Goal: Find specific page/section: Find specific page/section

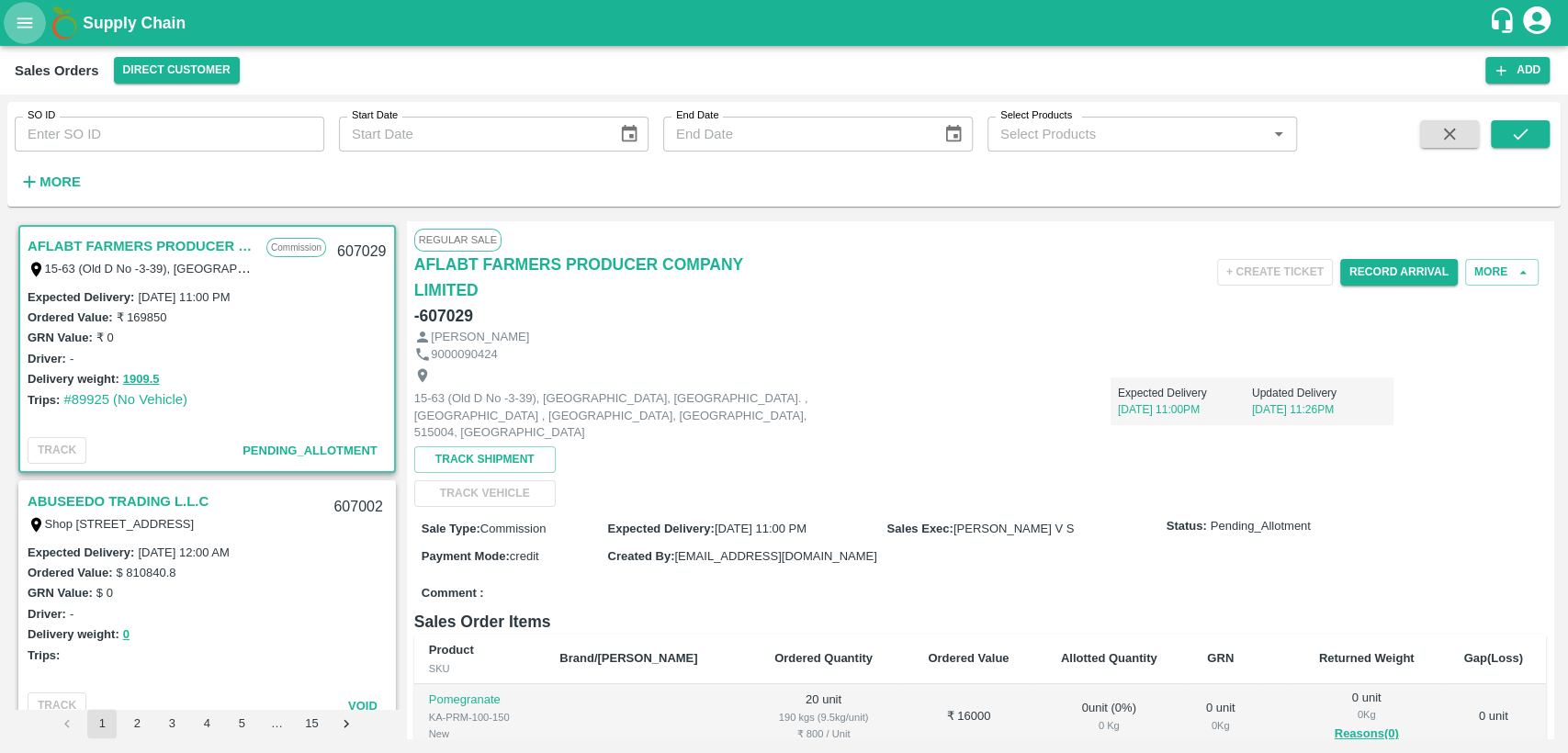
click at [17, 18] on icon "open drawer" at bounding box center [25, 23] width 21 height 21
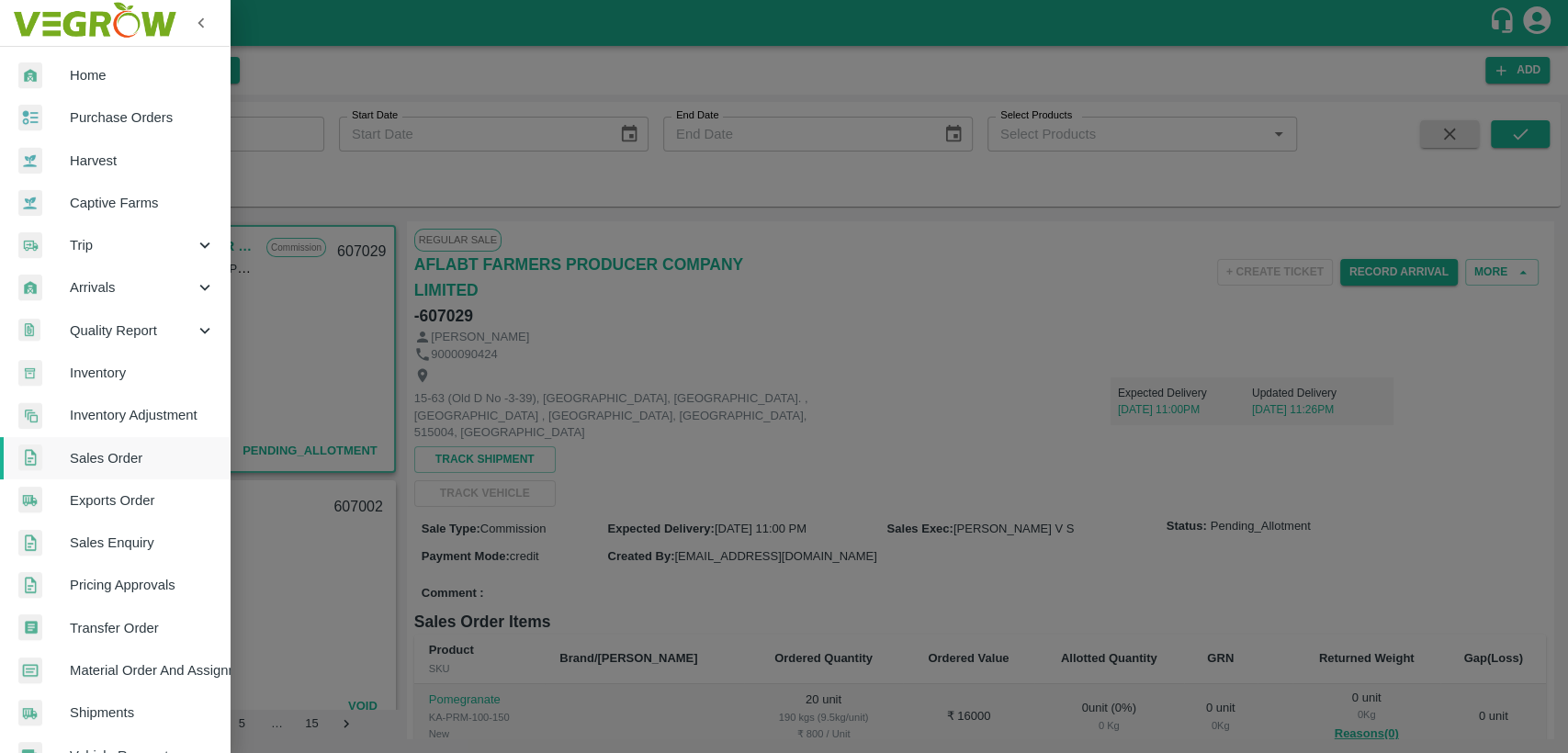
click at [103, 66] on span "Home" at bounding box center [142, 76] width 145 height 21
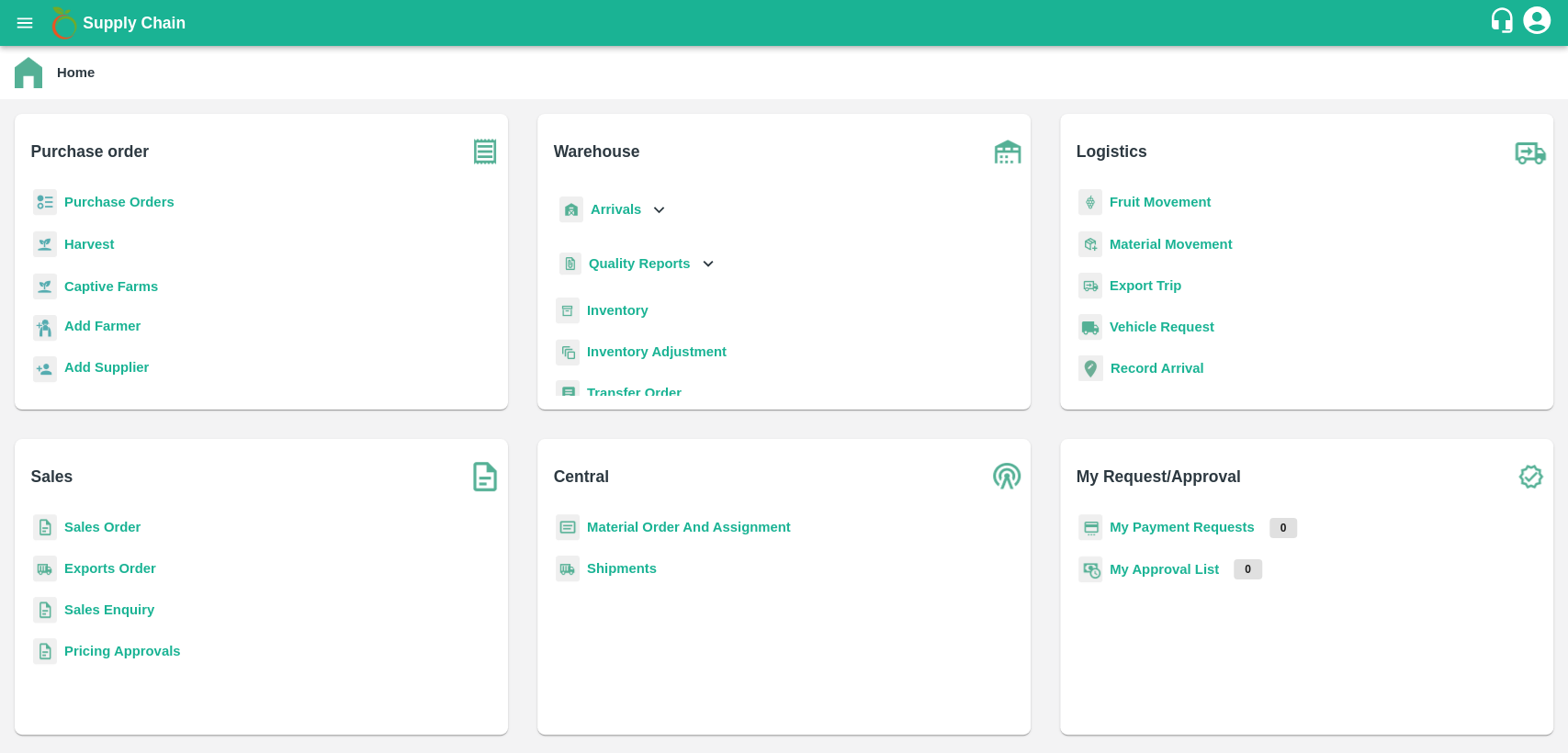
click at [627, 315] on b "Inventory" at bounding box center [618, 311] width 62 height 15
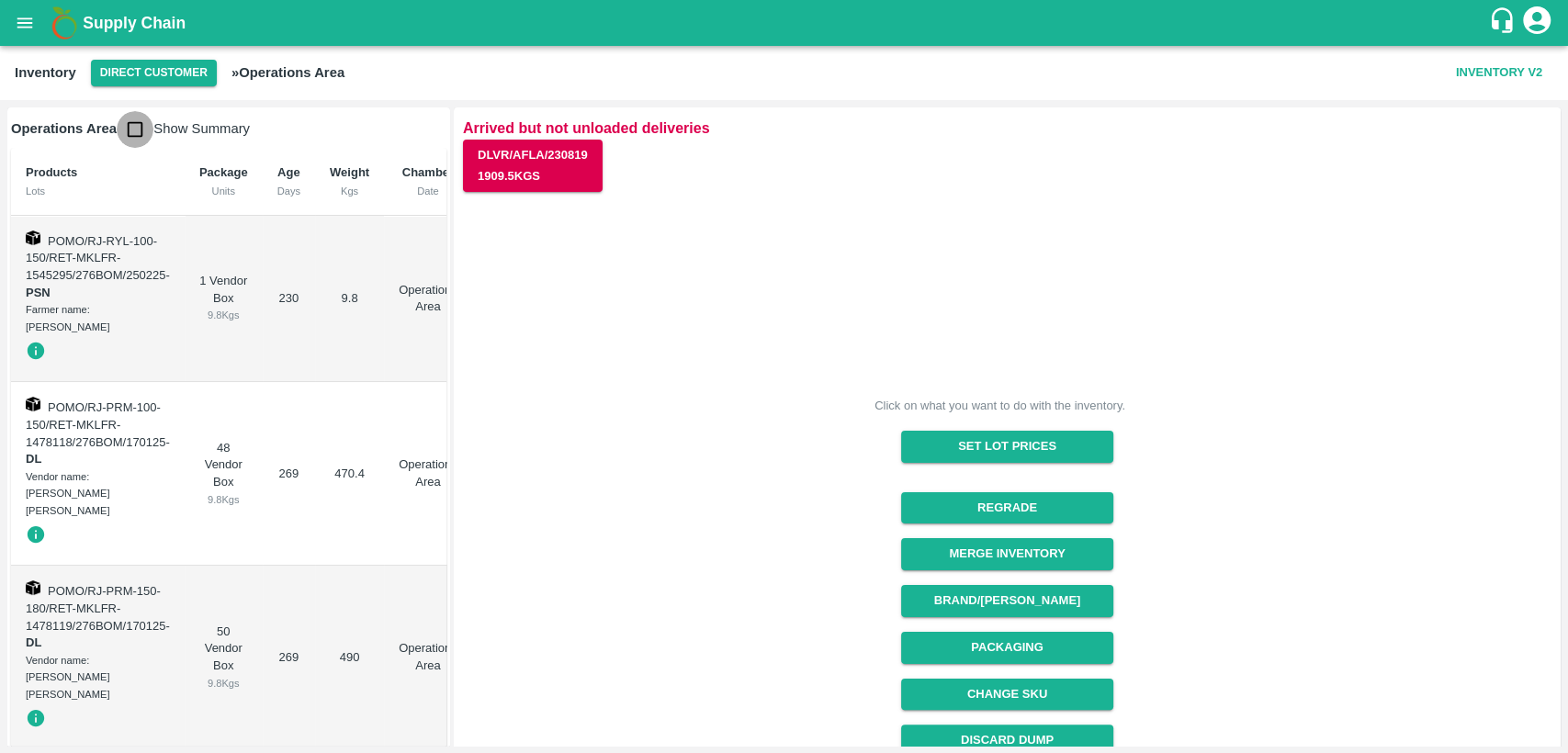
click at [139, 133] on input "checkbox" at bounding box center [135, 129] width 37 height 37
checkbox input "true"
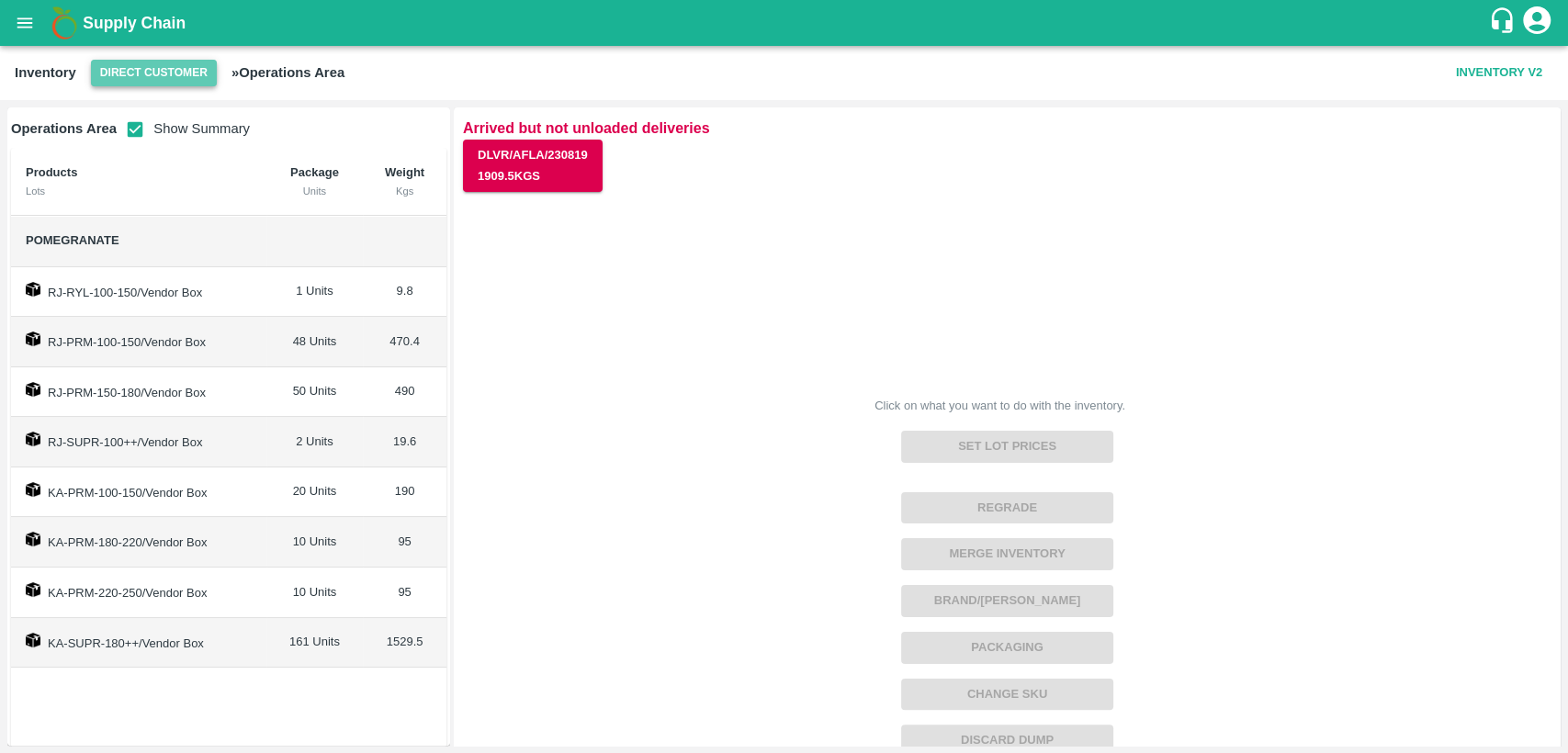
click at [169, 84] on button "Direct Customer" at bounding box center [154, 73] width 125 height 26
click at [597, 317] on div at bounding box center [784, 376] width 1568 height 753
click at [168, 72] on button "Direct Customer" at bounding box center [154, 73] width 125 height 26
click at [154, 147] on li "FruitX [GEOGRAPHIC_DATA]" at bounding box center [194, 140] width 212 height 31
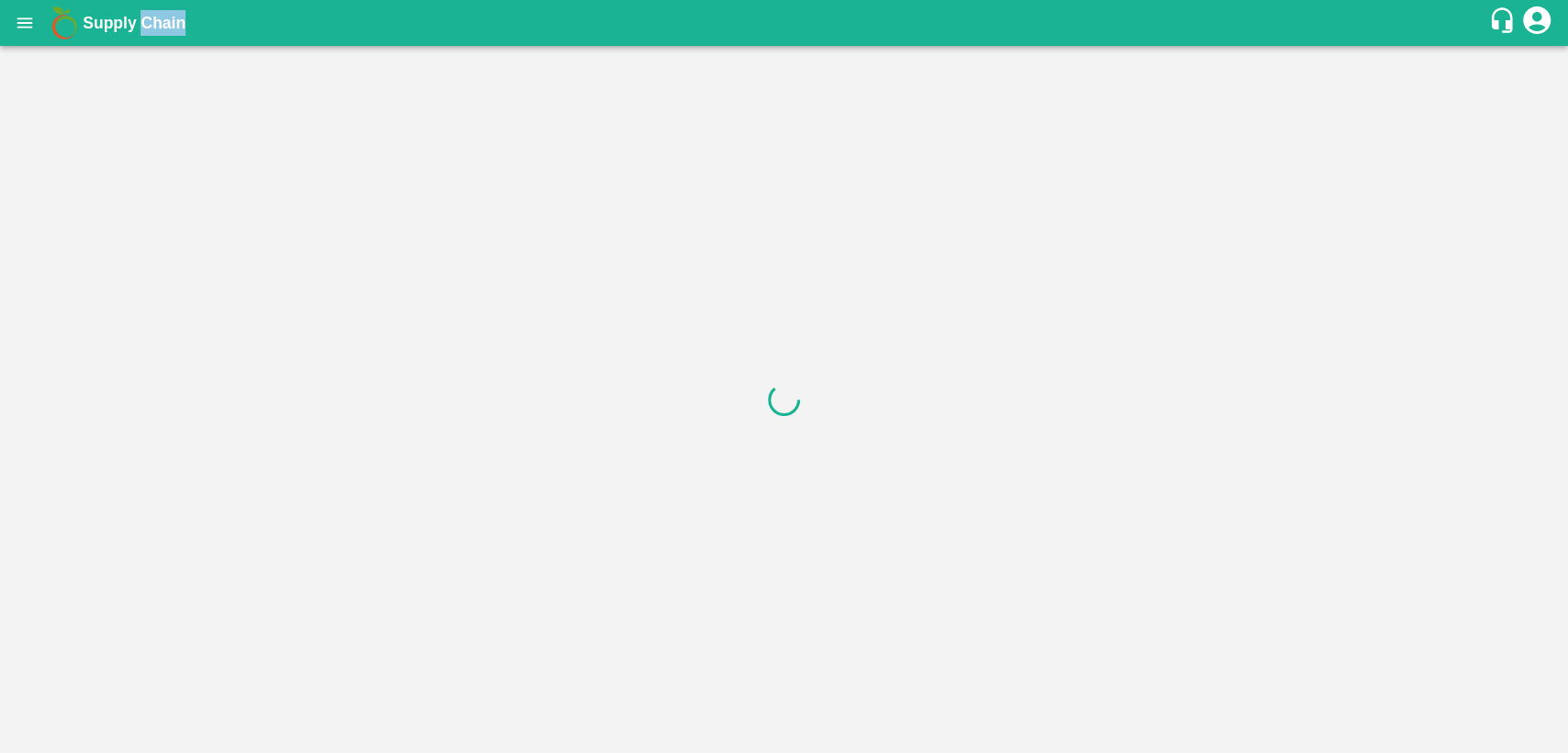
click at [154, 147] on div at bounding box center [784, 399] width 1568 height 707
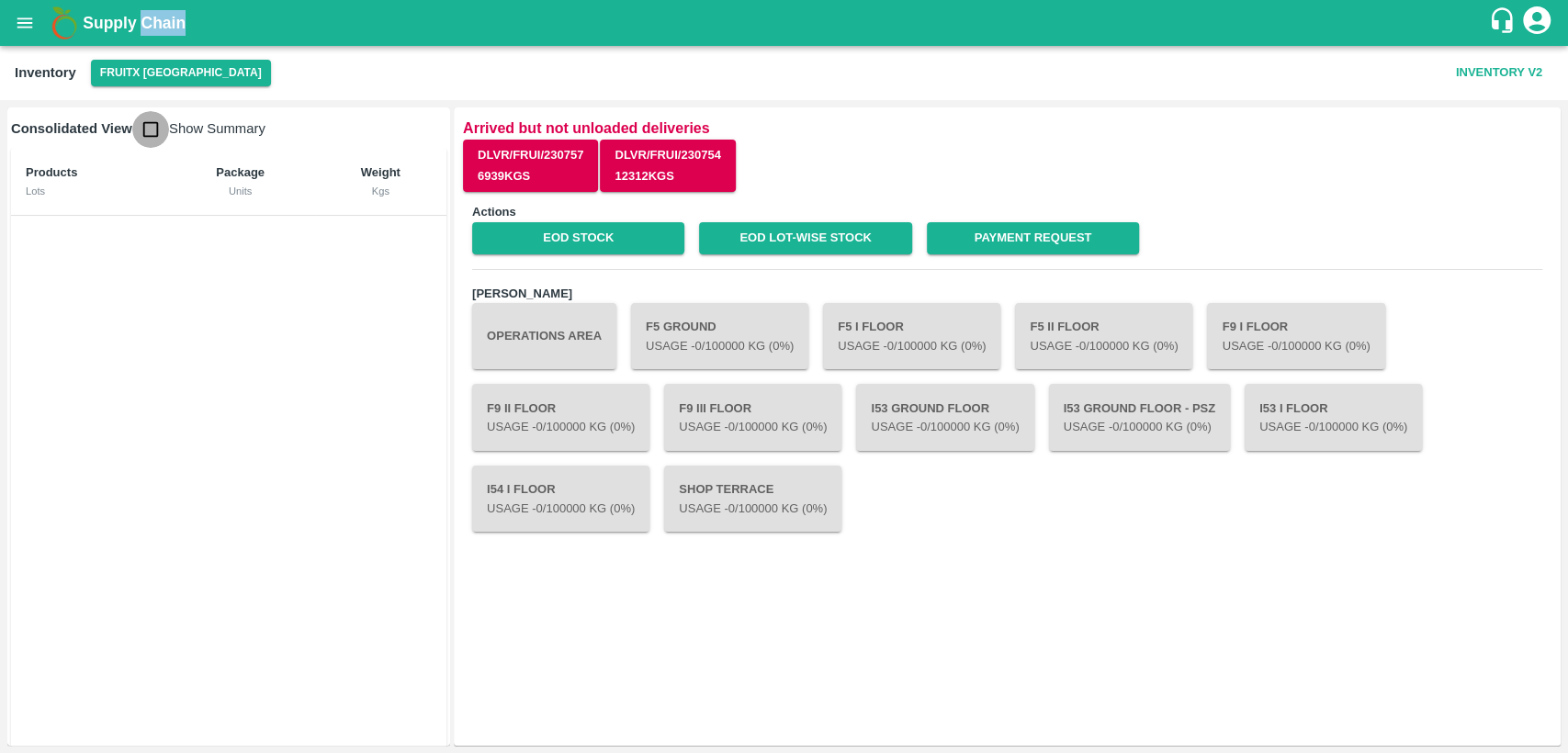
click at [164, 134] on input "checkbox" at bounding box center [150, 129] width 37 height 37
checkbox input "true"
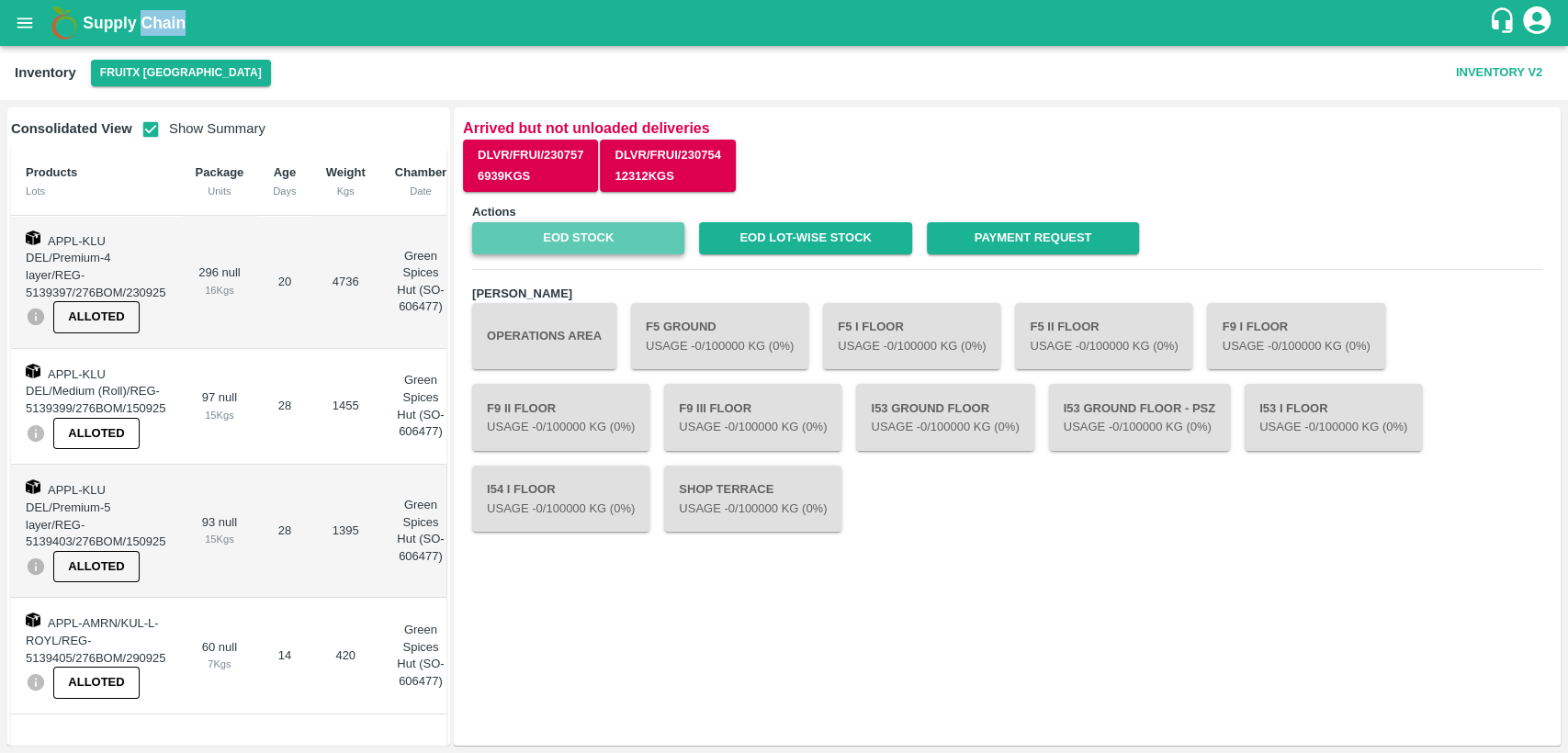
click at [569, 239] on link "EOD Stock" at bounding box center [578, 238] width 212 height 32
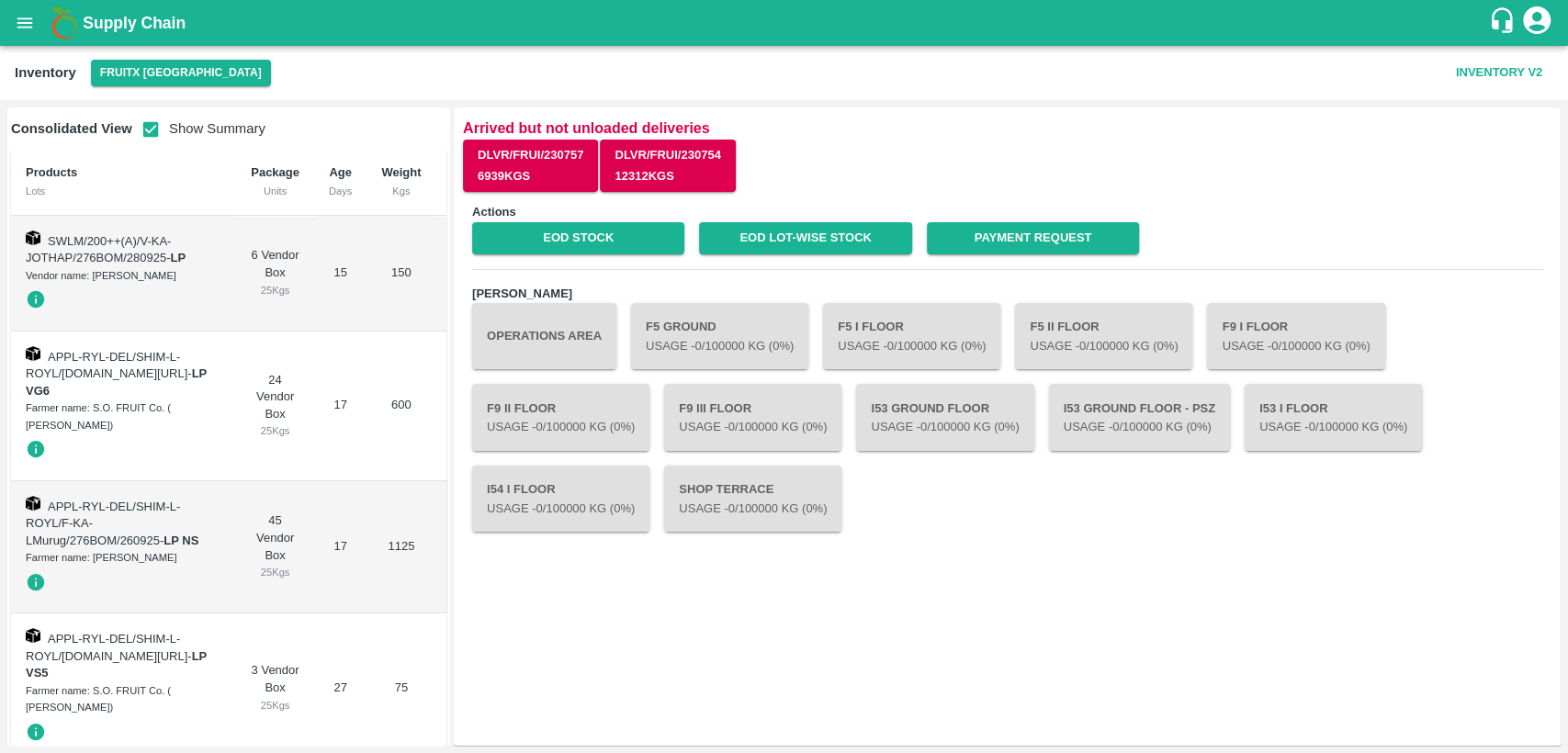
click at [879, 255] on div "Actions EOD Stock EOD Lot-wise Stock Payment Request Chambers Operations Area F…" at bounding box center [1006, 465] width 1089 height 543
click at [878, 247] on link "EOD Lot-wise Stock" at bounding box center [805, 238] width 212 height 32
